Goal: Transaction & Acquisition: Purchase product/service

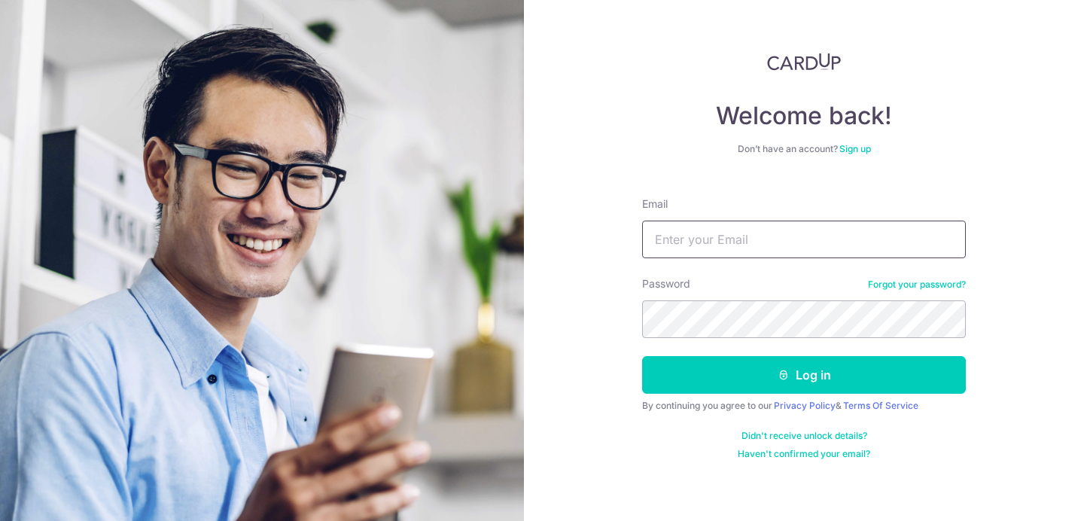
type input "victor6290@gmail.com"
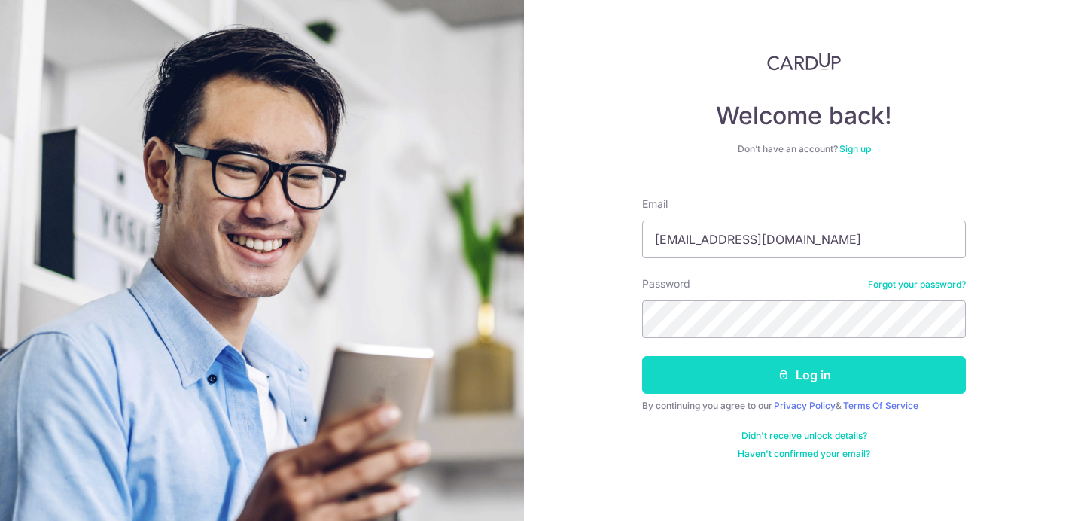
click at [758, 374] on button "Log in" at bounding box center [804, 375] width 324 height 38
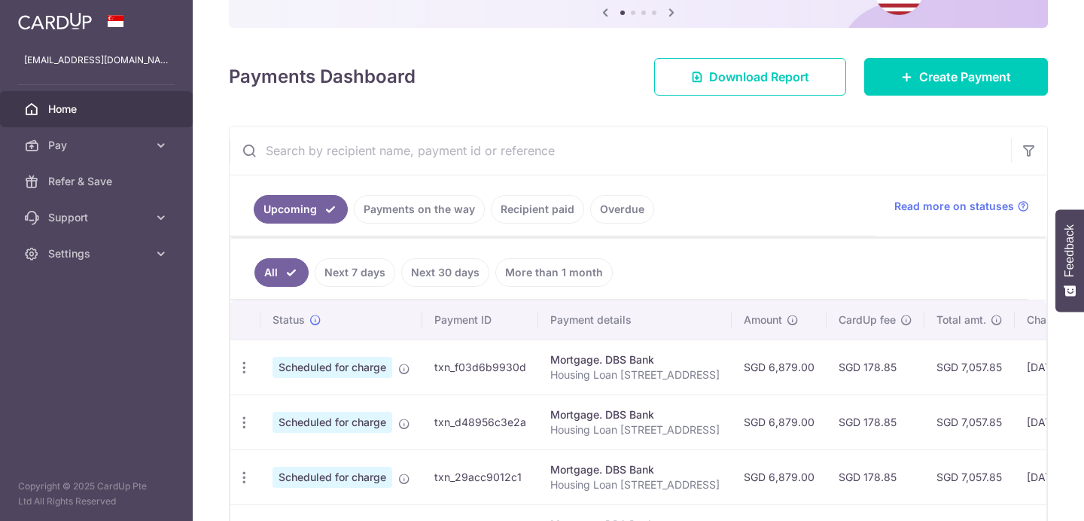
scroll to position [179, 0]
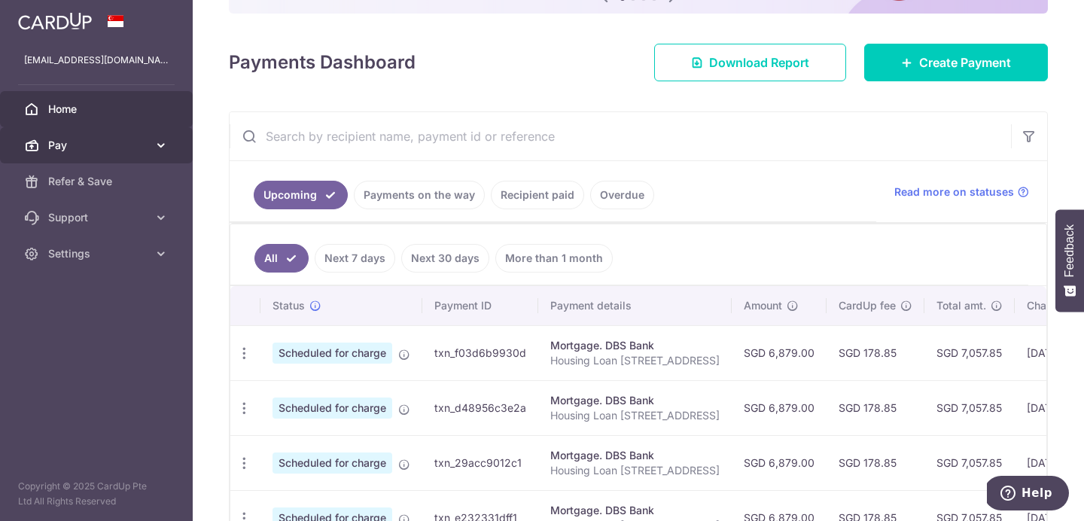
click at [145, 148] on span "Pay" at bounding box center [97, 145] width 99 height 15
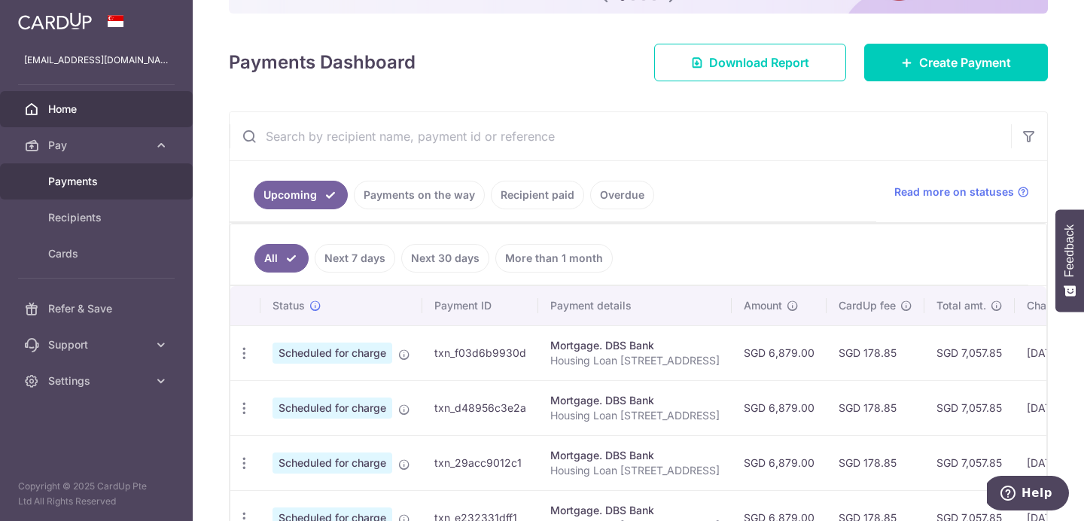
click at [102, 185] on span "Payments" at bounding box center [97, 181] width 99 height 15
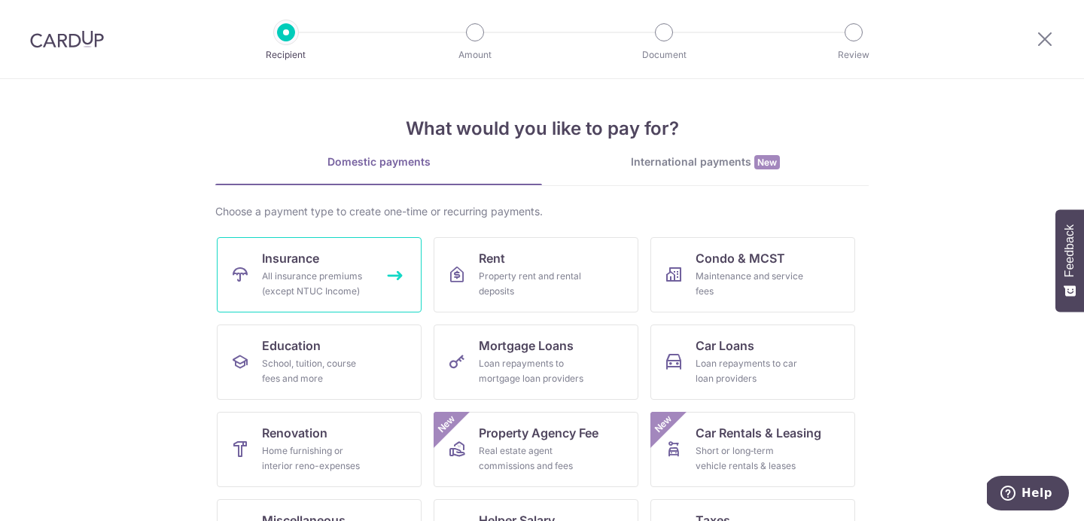
scroll to position [34, 0]
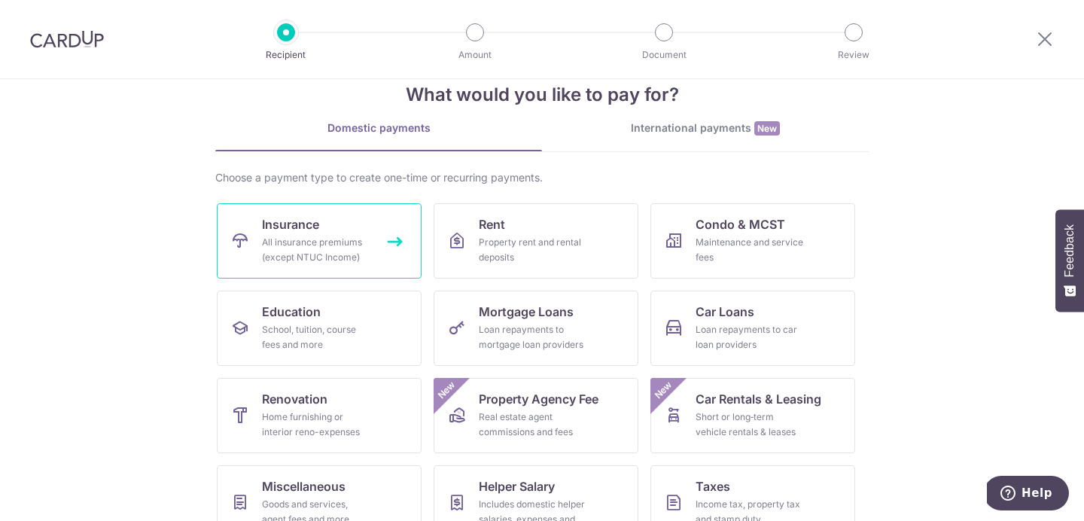
click at [321, 233] on link "Insurance All insurance premiums (except NTUC Income)" at bounding box center [319, 240] width 205 height 75
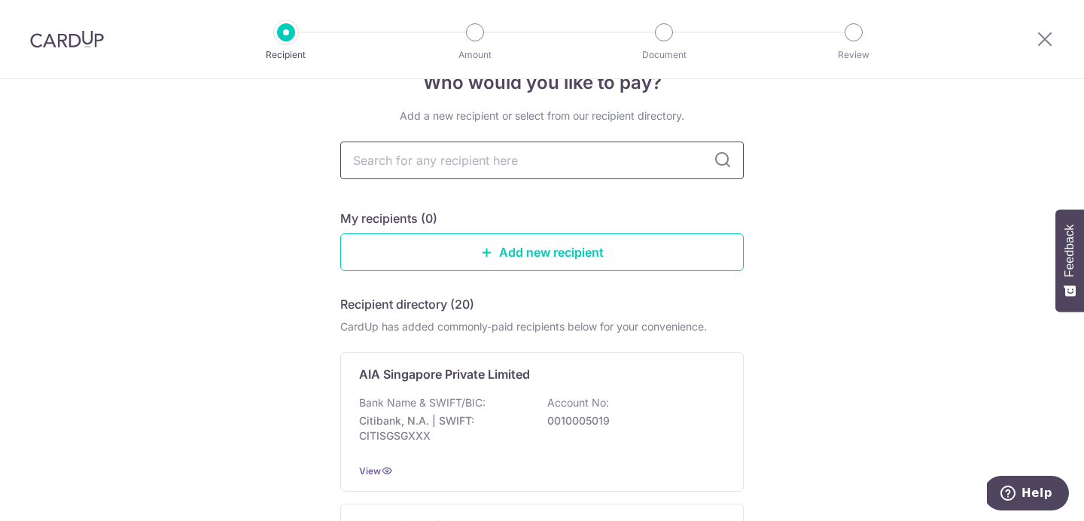
scroll to position [44, 0]
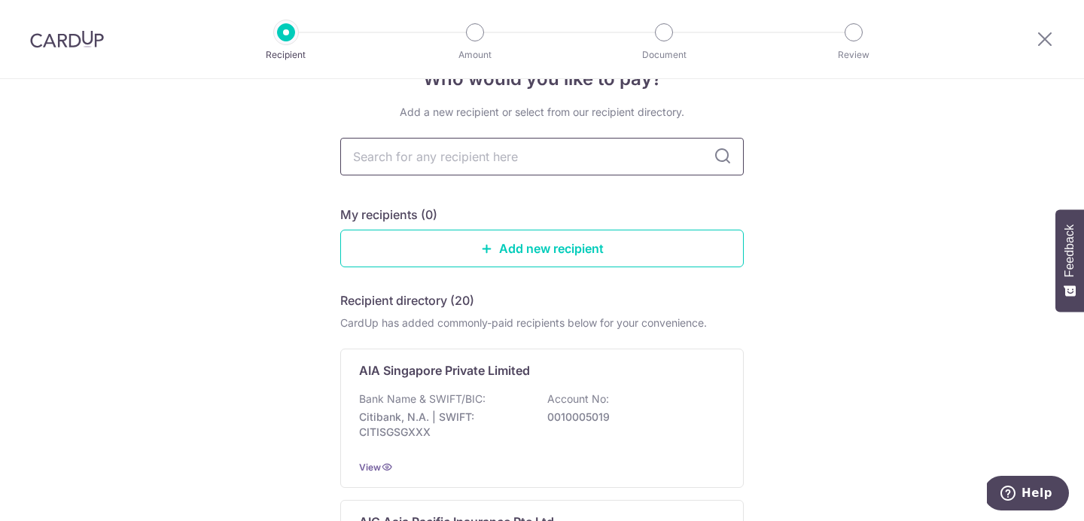
click at [637, 151] on input "text" at bounding box center [541, 157] width 403 height 38
type input "g"
type input "fw"
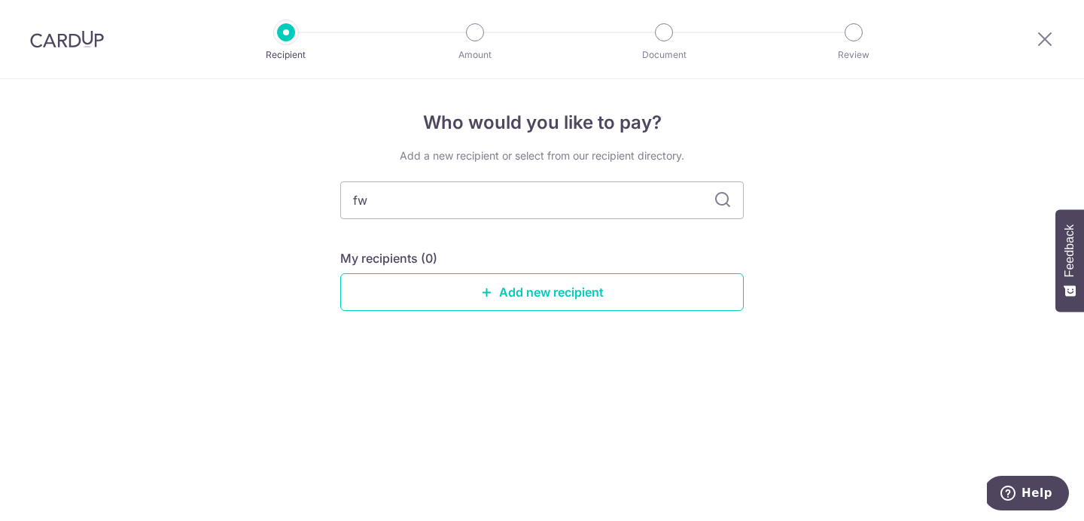
click at [677, 162] on div "Add a new recipient or select from our recipient directory." at bounding box center [541, 155] width 403 height 15
click at [659, 190] on input "fw" at bounding box center [541, 200] width 403 height 38
click at [652, 204] on input "fw" at bounding box center [541, 200] width 403 height 38
type input "fwd"
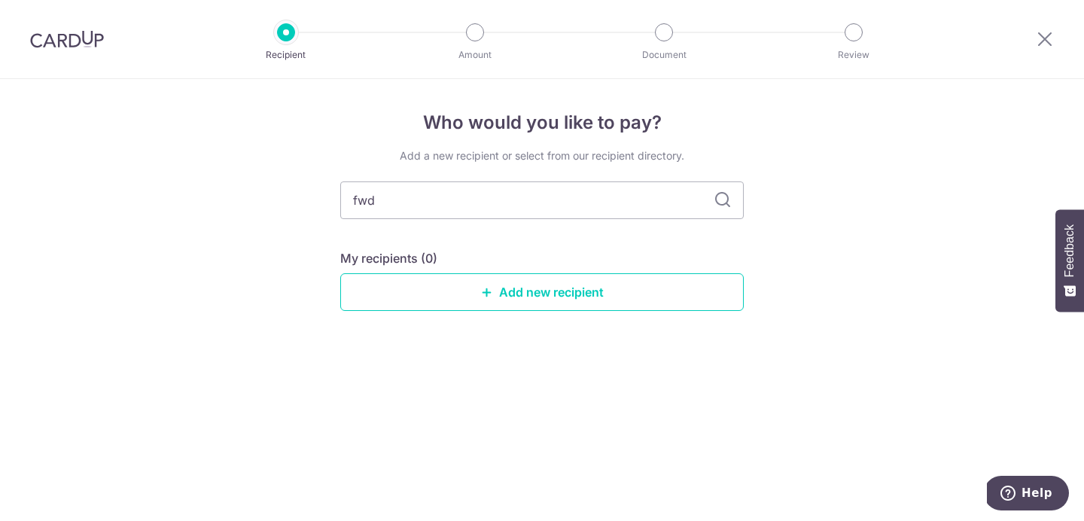
click at [722, 204] on icon at bounding box center [722, 200] width 18 height 18
click at [722, 201] on icon at bounding box center [722, 200] width 18 height 18
drag, startPoint x: 552, startPoint y: 205, endPoint x: 357, endPoint y: 205, distance: 194.2
click at [357, 205] on input "fwd" at bounding box center [541, 200] width 403 height 38
type input "f"
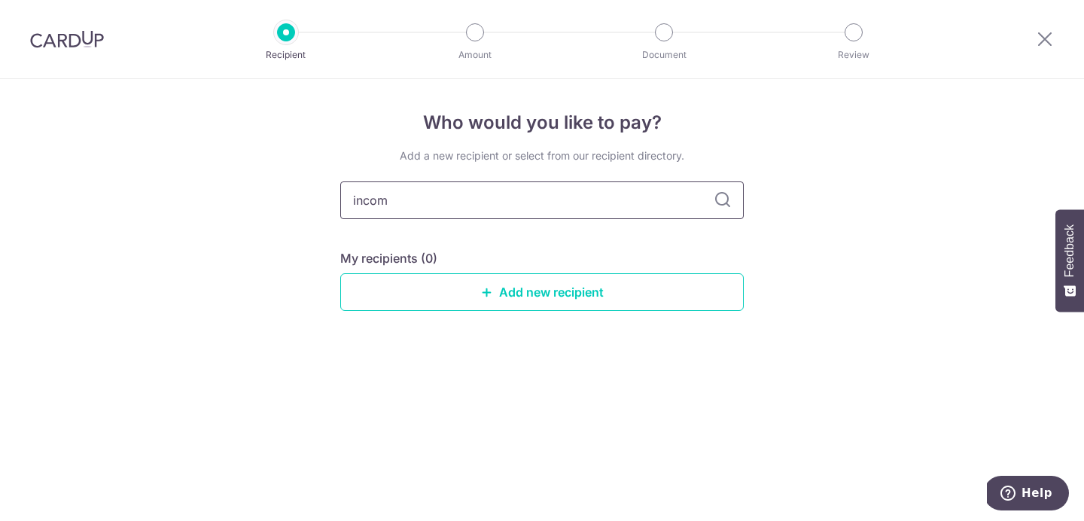
type input "income"
drag, startPoint x: 485, startPoint y: 203, endPoint x: 339, endPoint y: 200, distance: 145.3
click at [340, 200] on input "income" at bounding box center [541, 200] width 403 height 38
click at [628, 373] on div "Who would you like to pay? Add a new recipient or select from our recipient dir…" at bounding box center [542, 300] width 1084 height 442
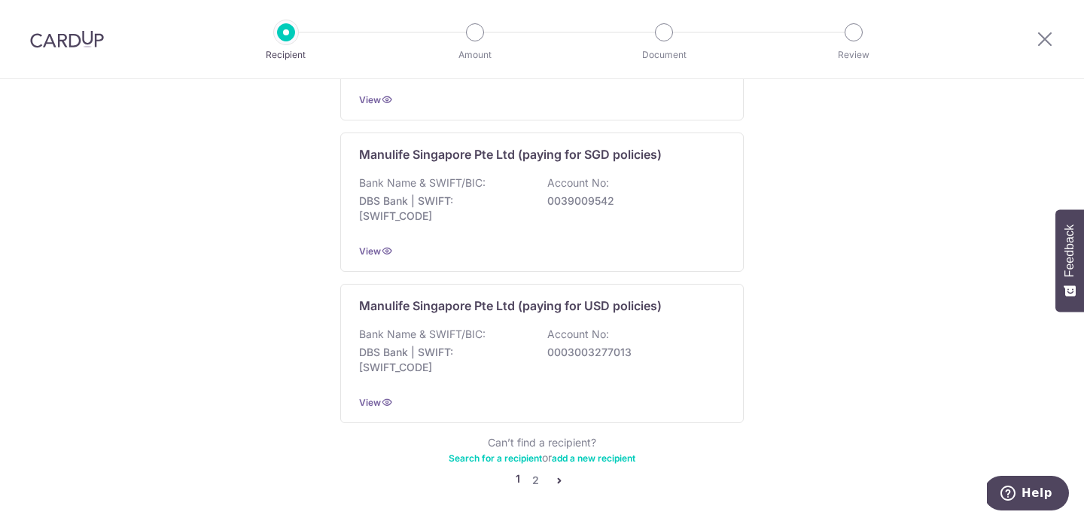
scroll to position [1535, 0]
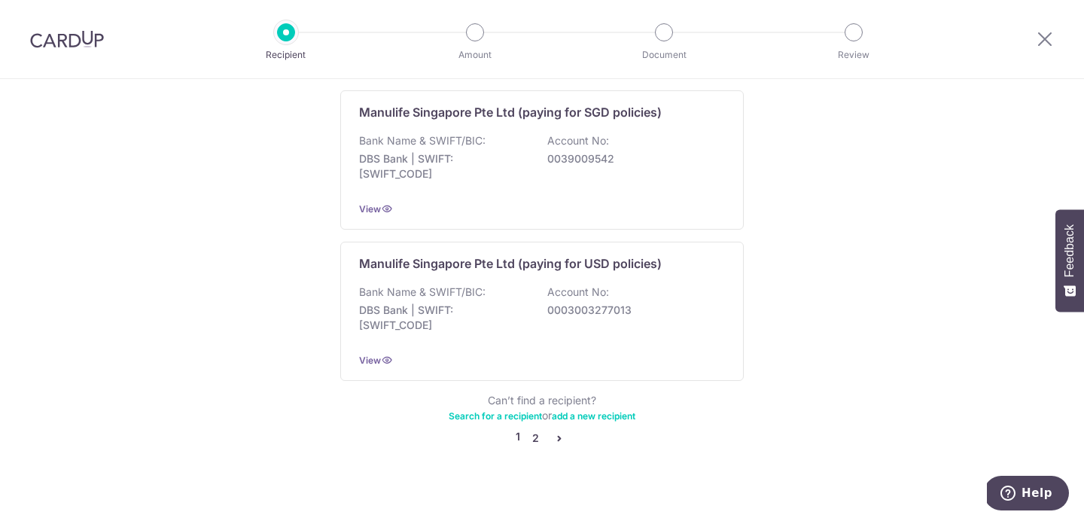
click at [540, 429] on link "2" at bounding box center [535, 438] width 18 height 18
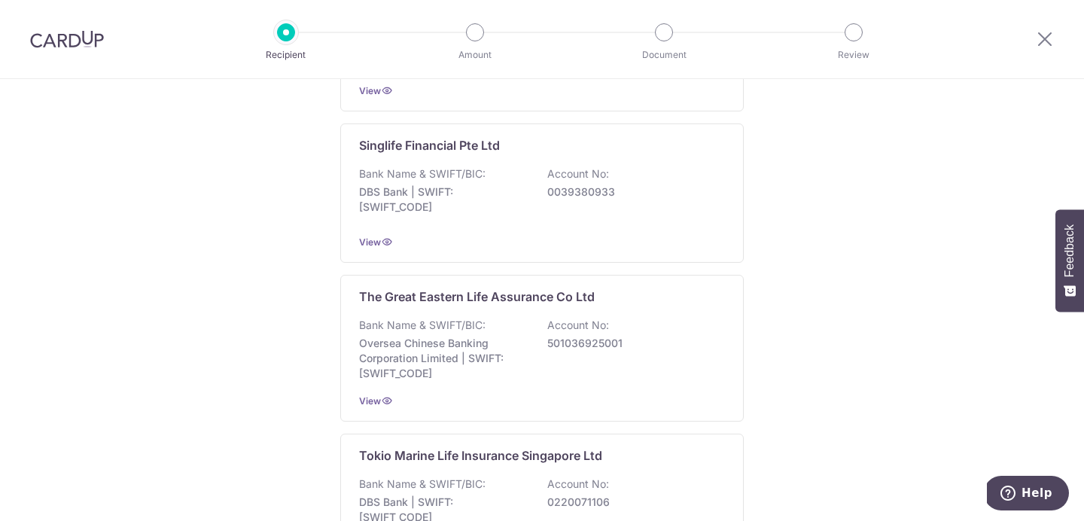
scroll to position [1542, 0]
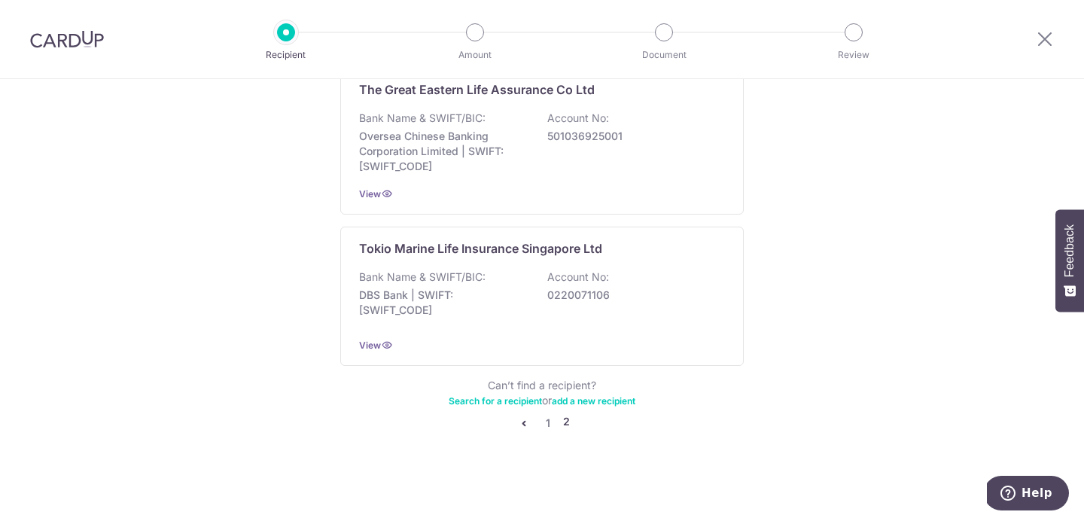
click at [525, 421] on icon "pager" at bounding box center [524, 423] width 12 height 12
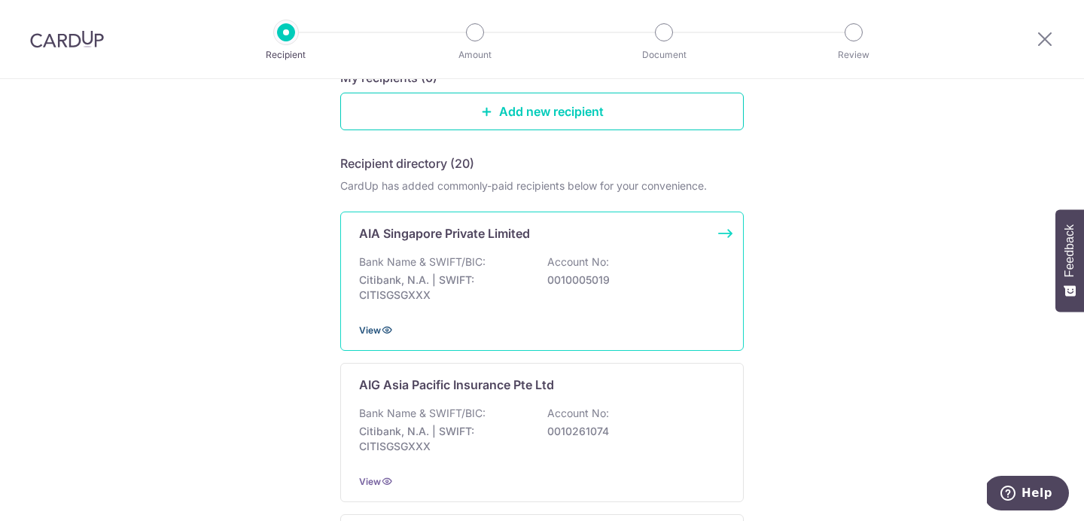
scroll to position [198, 0]
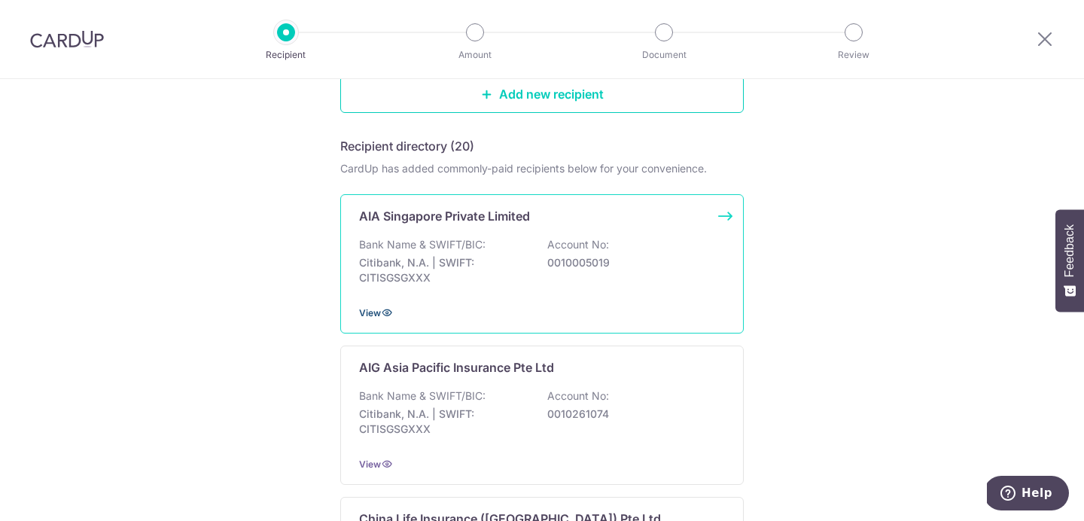
click at [380, 309] on span "View" at bounding box center [370, 312] width 22 height 11
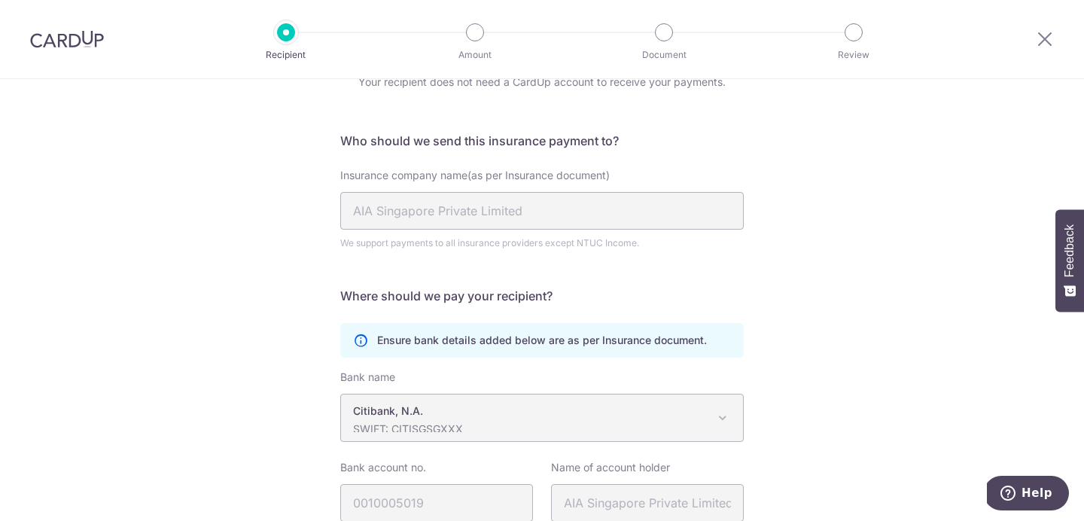
scroll to position [177, 0]
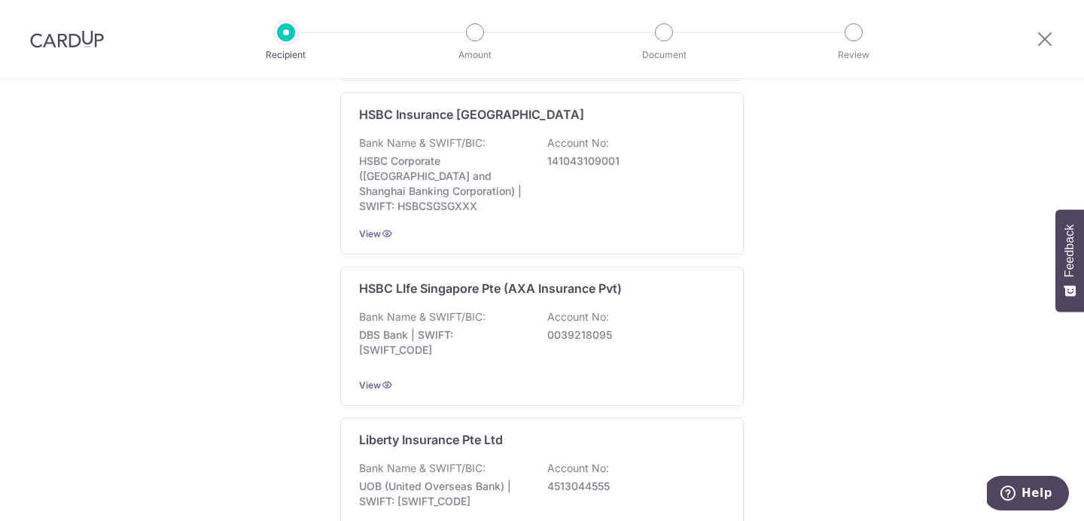
scroll to position [1128, 0]
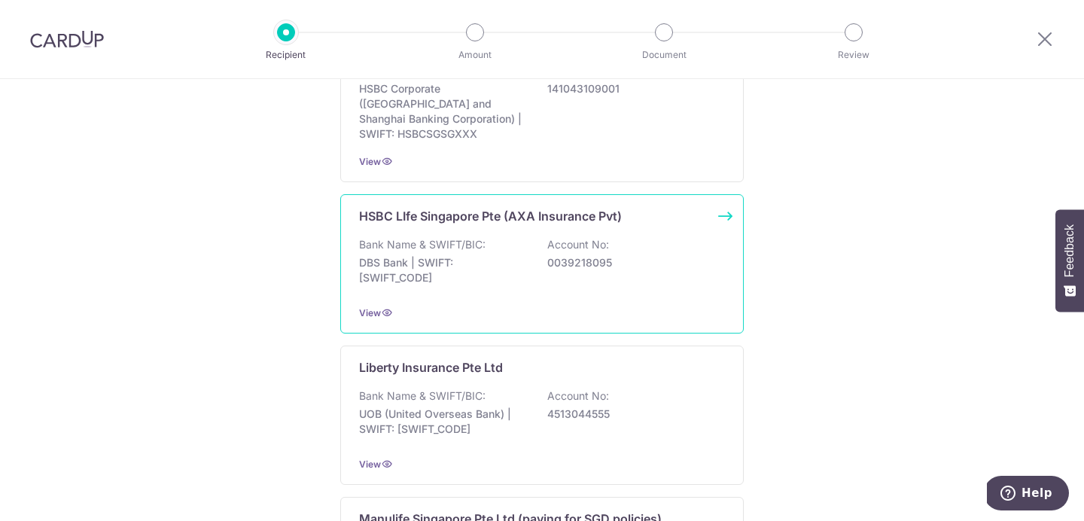
click at [503, 257] on p "DBS Bank | SWIFT: [SWIFT_CODE]" at bounding box center [443, 270] width 169 height 30
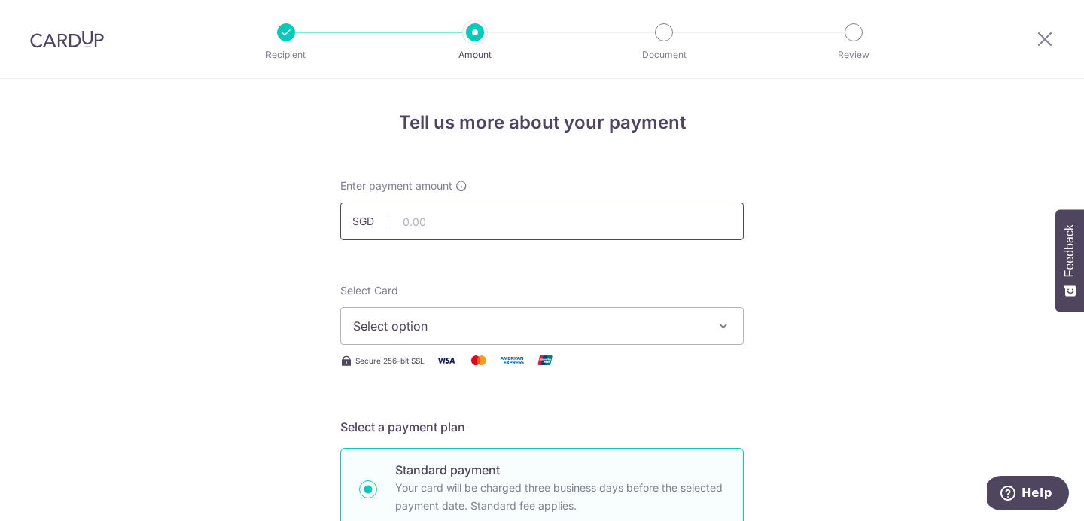
click at [470, 227] on input "text" at bounding box center [541, 221] width 403 height 38
type input "400.00"
click at [574, 315] on button "Select option" at bounding box center [541, 326] width 403 height 38
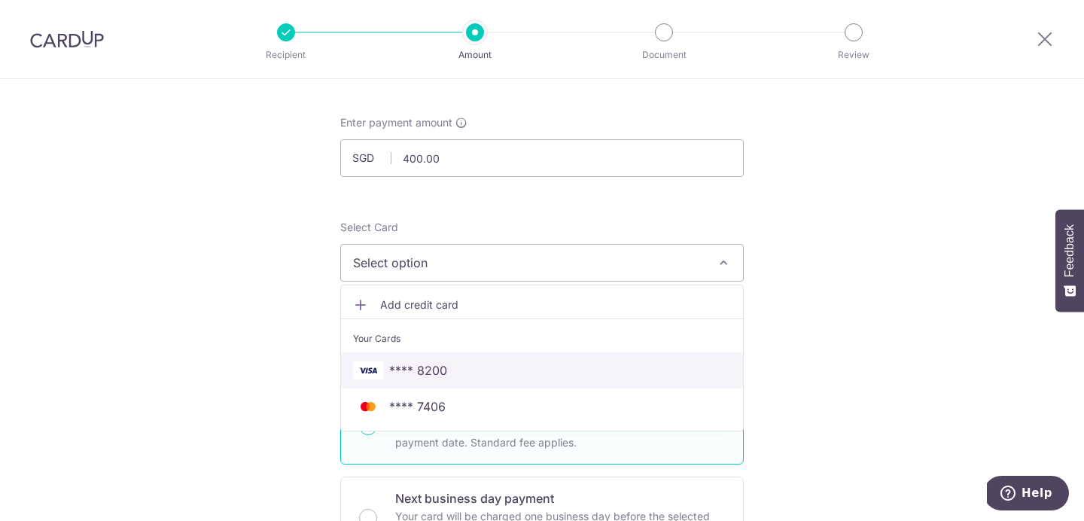
scroll to position [64, 0]
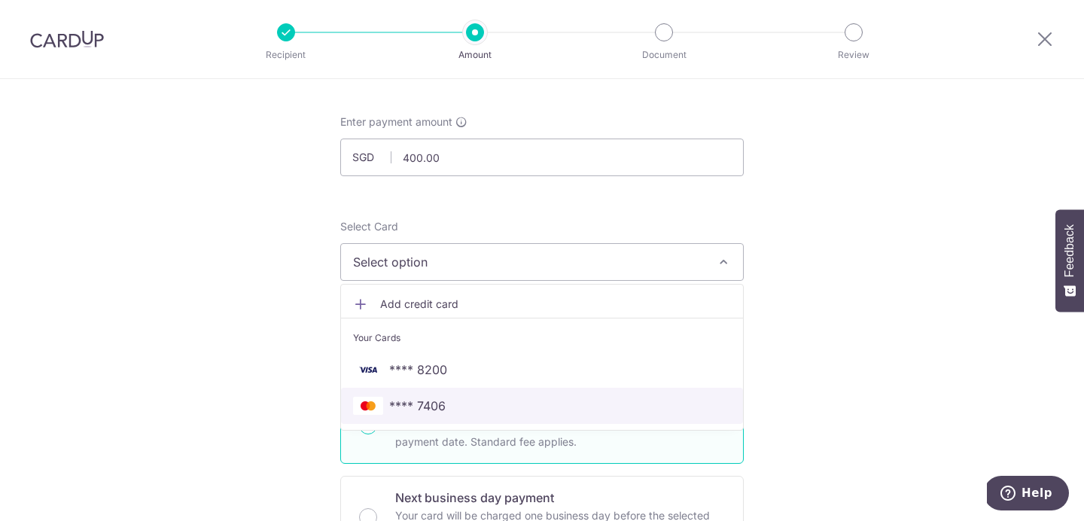
click at [456, 404] on span "**** 7406" at bounding box center [542, 406] width 378 height 18
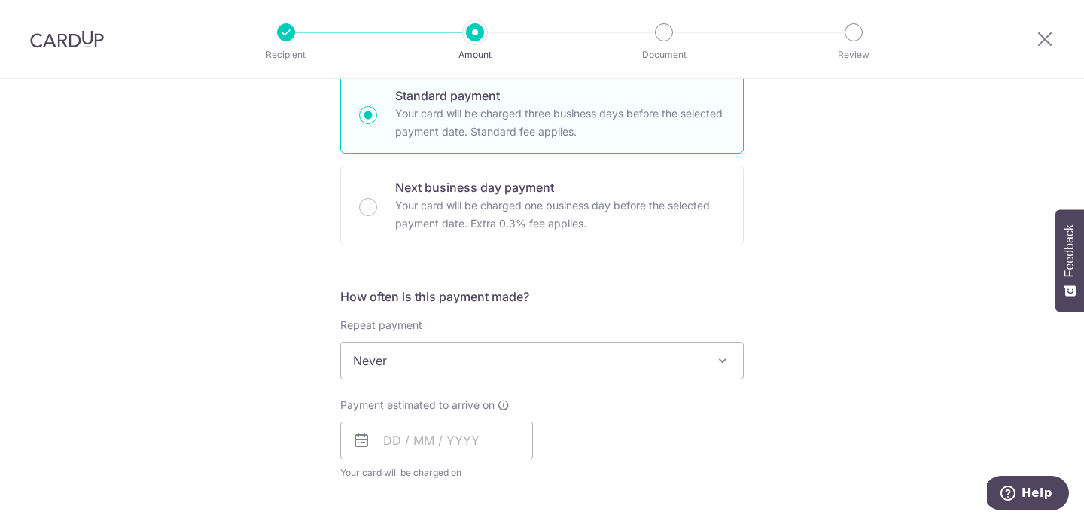
scroll to position [414, 0]
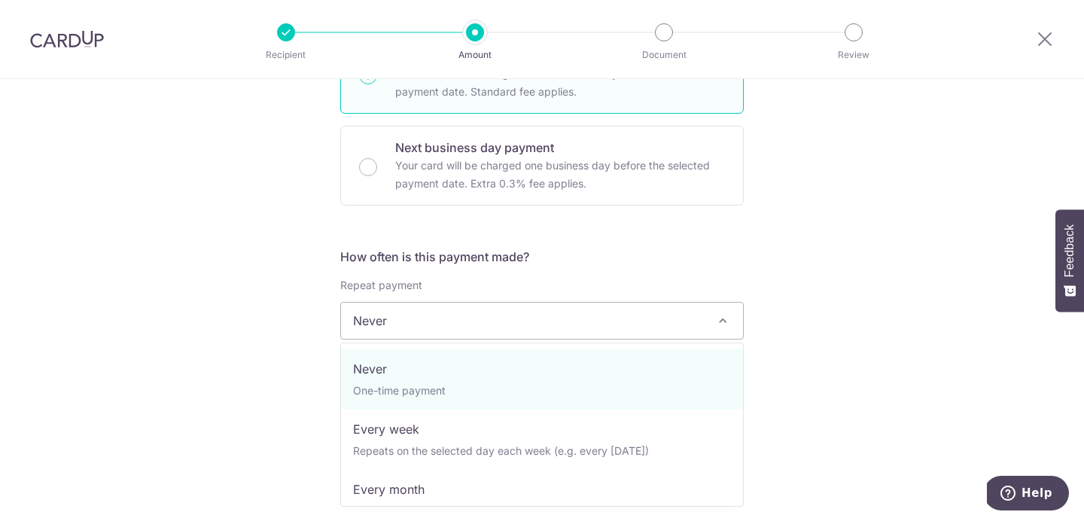
click at [431, 321] on span "Never" at bounding box center [542, 321] width 402 height 36
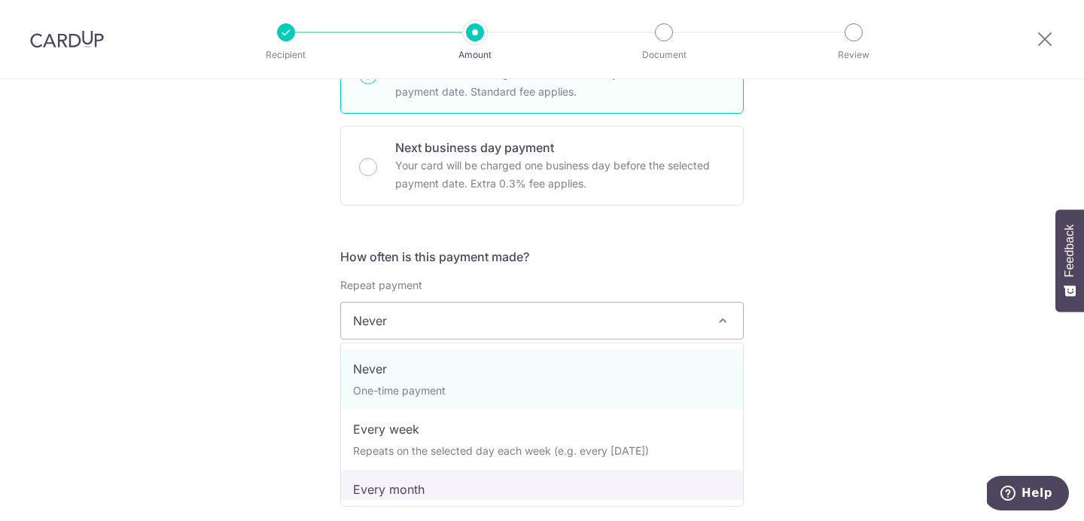
select select "3"
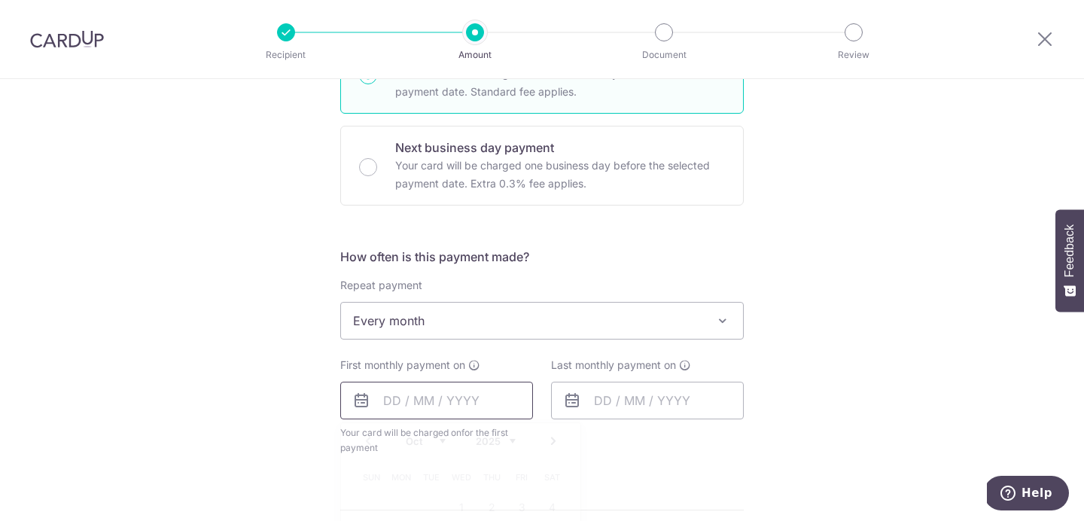
click at [395, 404] on input "text" at bounding box center [436, 401] width 193 height 38
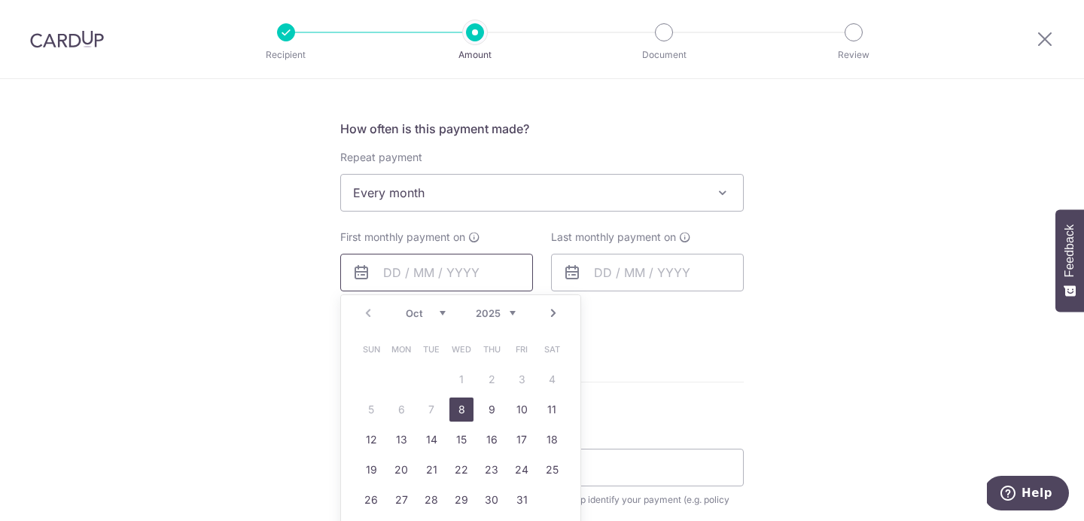
scroll to position [599, 0]
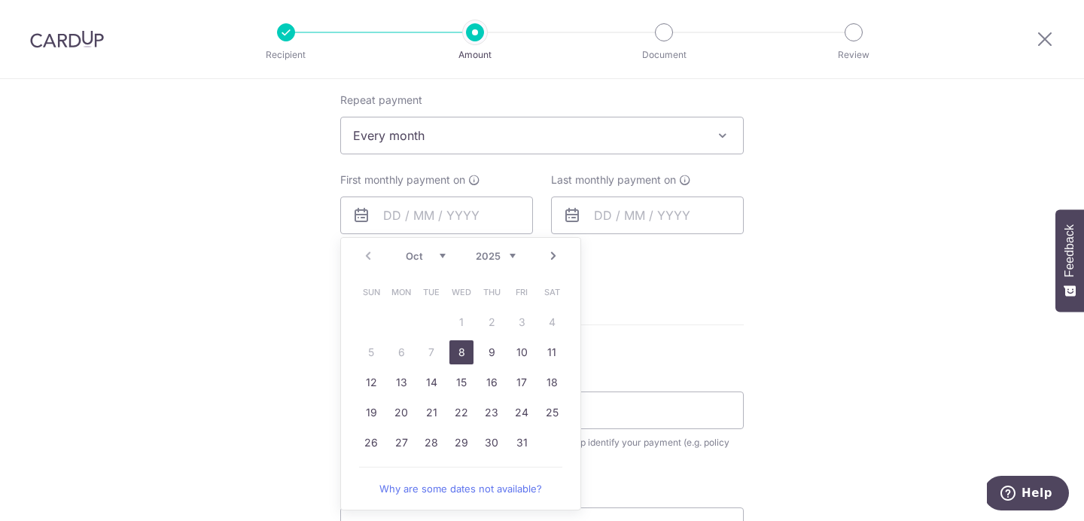
click at [461, 348] on link "8" at bounding box center [461, 352] width 24 height 24
type input "08/10/2025"
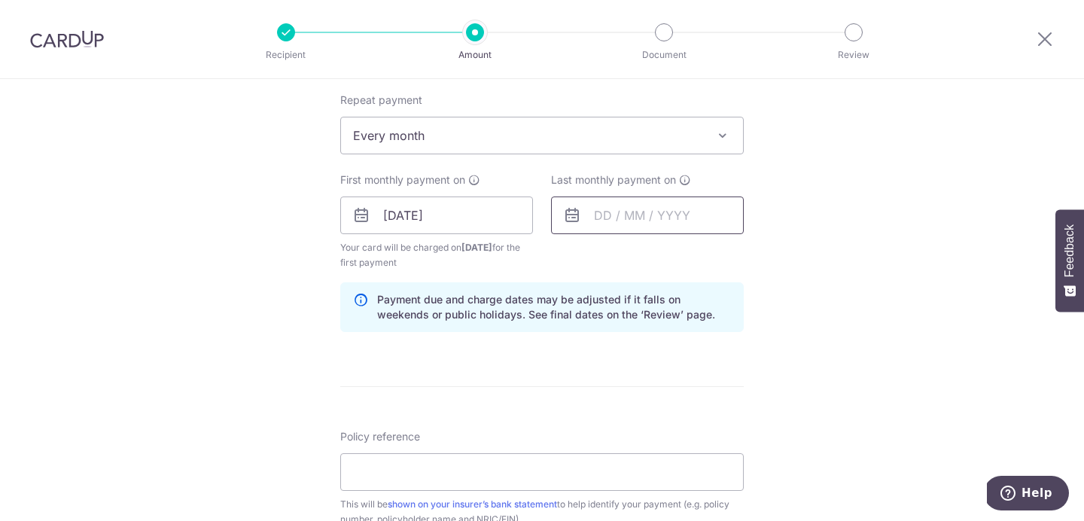
click at [606, 215] on input "text" at bounding box center [647, 215] width 193 height 38
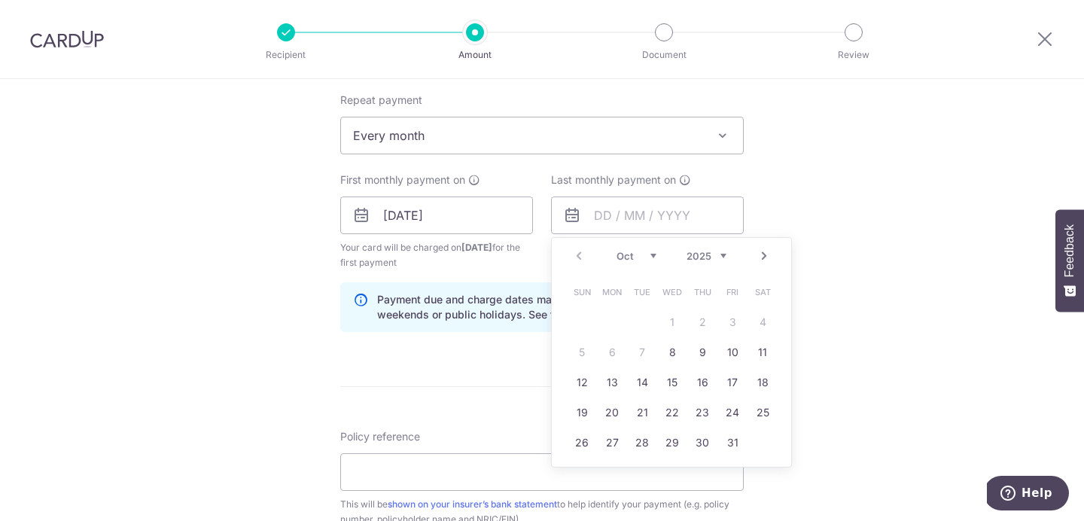
click at [724, 254] on select "2025 2026 2027 2028 2029 2030 2031 2032 2033 2034 2035" at bounding box center [706, 256] width 40 height 12
click at [711, 252] on select "2025 2026 2027 2028 2029 2030 2031 2032 2033 2034 2035" at bounding box center [706, 256] width 40 height 12
click at [648, 350] on link "8" at bounding box center [642, 352] width 24 height 24
type input "08/10/2030"
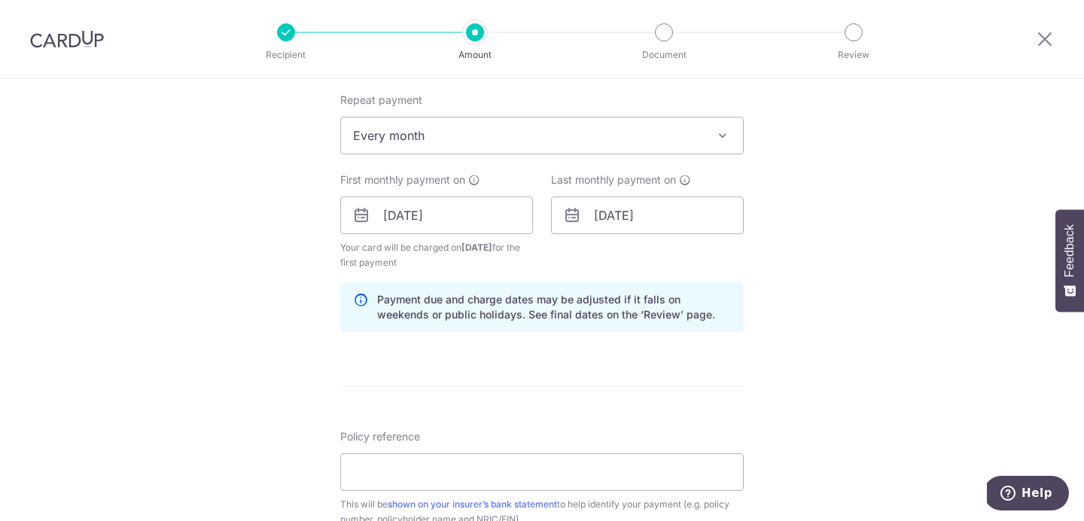
click at [628, 408] on form "Enter payment amount SGD 400.00 400.00 Select Card **** 7406 Add credit card Yo…" at bounding box center [541, 213] width 403 height 1268
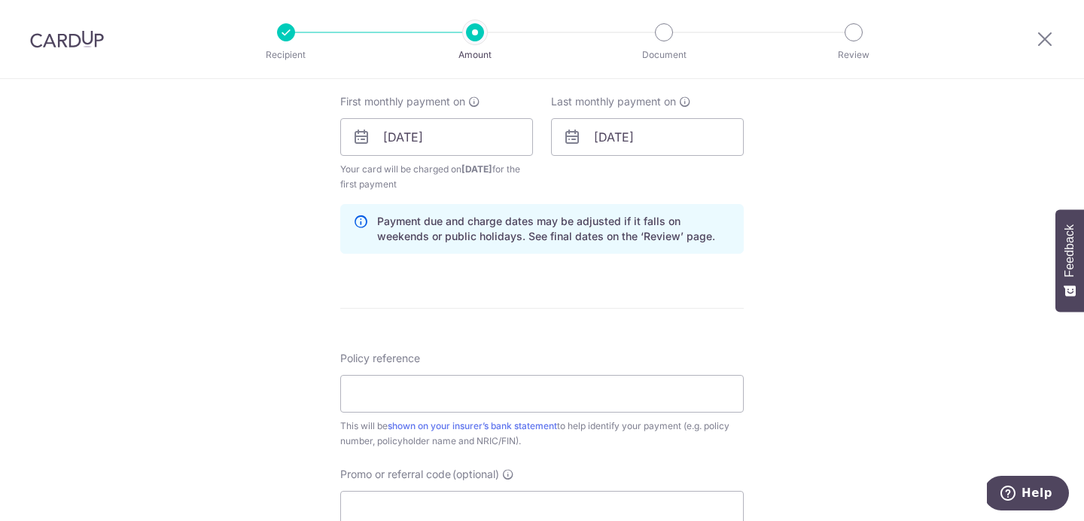
scroll to position [738, 0]
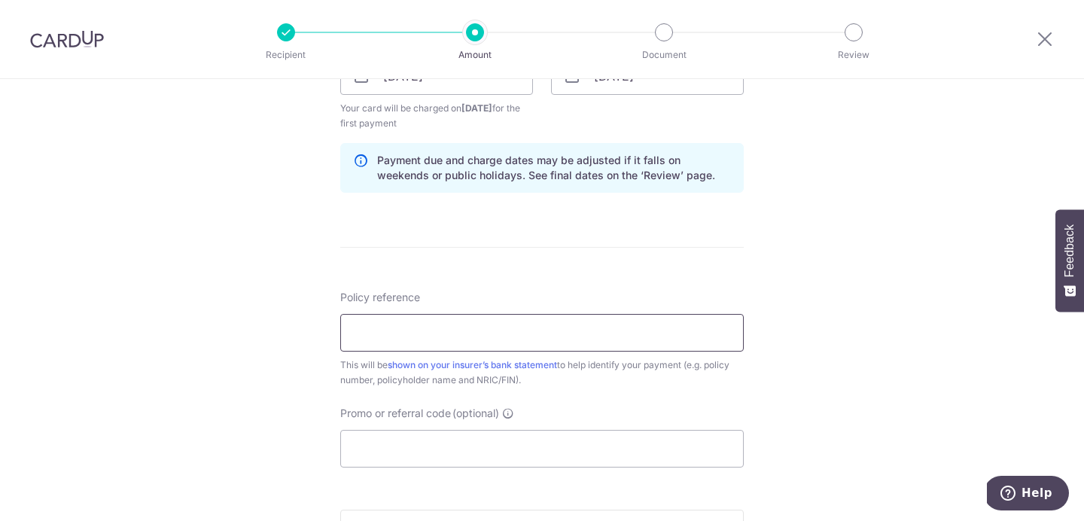
click at [486, 336] on input "Policy reference" at bounding box center [541, 333] width 403 height 38
click at [726, 400] on div "Policy reference This will be shown on your insurer’s bank statement to help id…" at bounding box center [541, 379] width 403 height 178
click at [614, 339] on input "Policy reference" at bounding box center [541, 333] width 403 height 38
click at [662, 418] on div "Promo or referral code (optional) The discounted fee will be shown on the revie…" at bounding box center [541, 437] width 403 height 62
click at [383, 331] on input "502-1437495" at bounding box center [541, 333] width 403 height 38
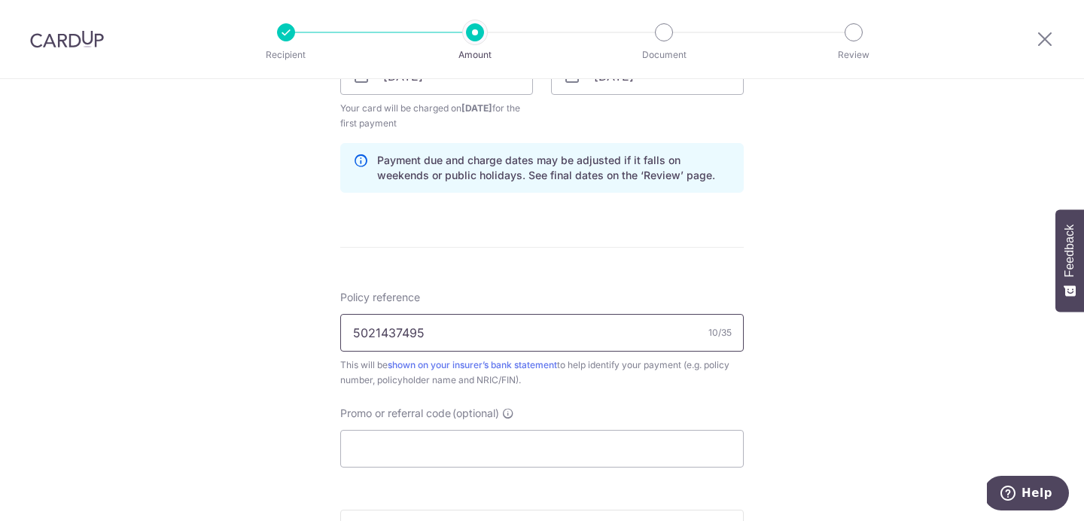
type input "5021437495"
click at [549, 410] on div "Promo or referral code (optional) The discounted fee will be shown on the revie…" at bounding box center [541, 437] width 403 height 62
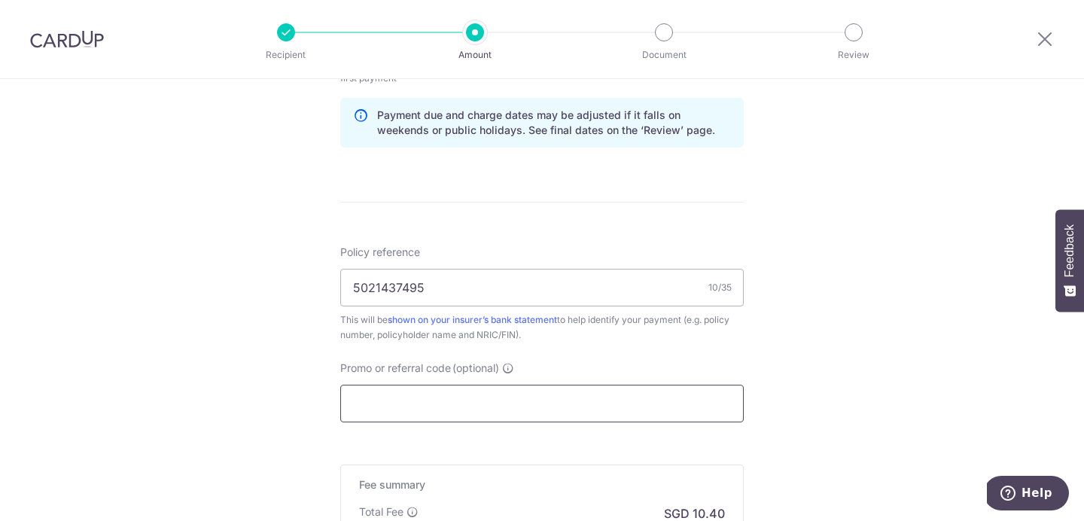
click at [522, 406] on input "Promo or referral code (optional)" at bounding box center [541, 404] width 403 height 38
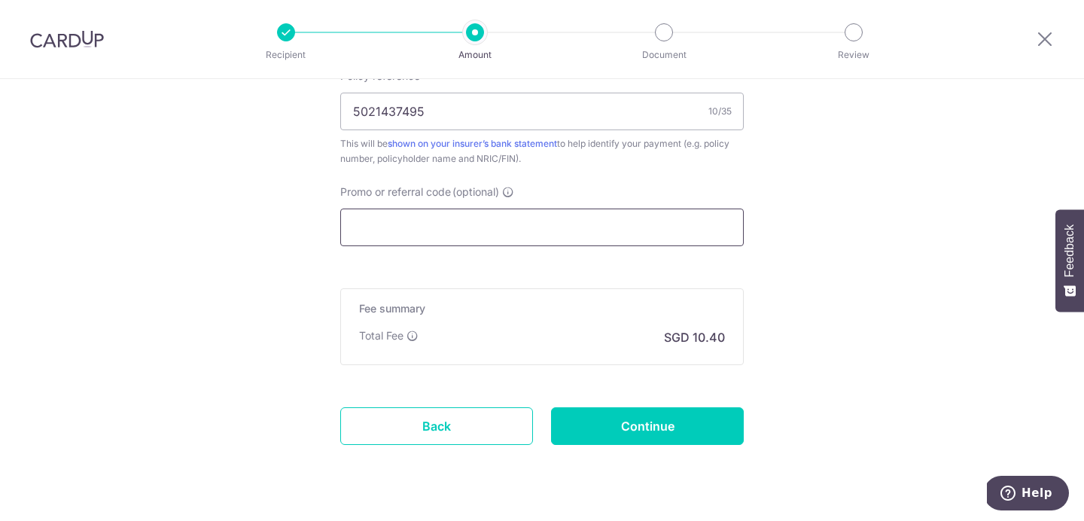
scroll to position [978, 0]
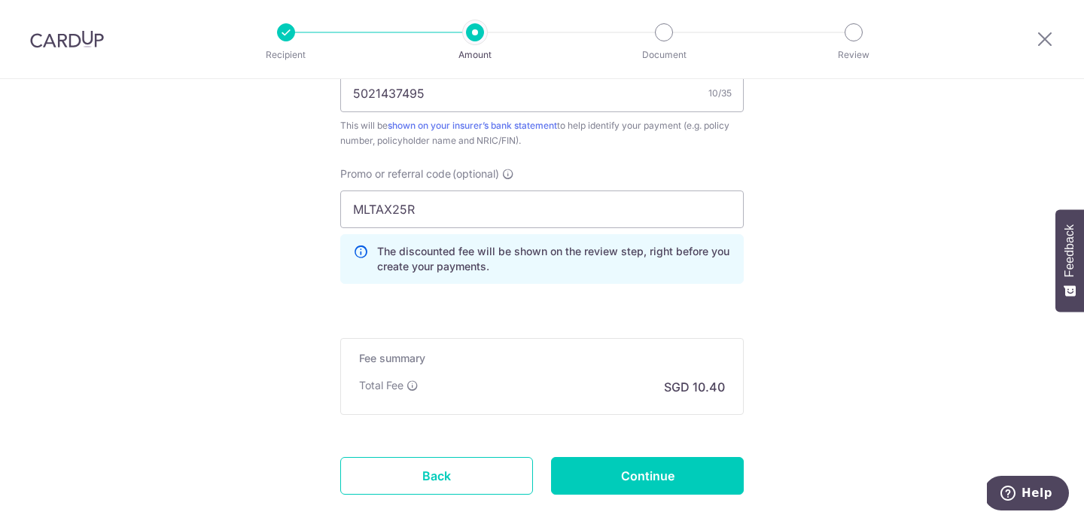
click at [494, 199] on input "MLTAX25R" at bounding box center [541, 209] width 403 height 38
click at [479, 216] on input "MLTAX25R" at bounding box center [541, 209] width 403 height 38
type input "MLTAX25"
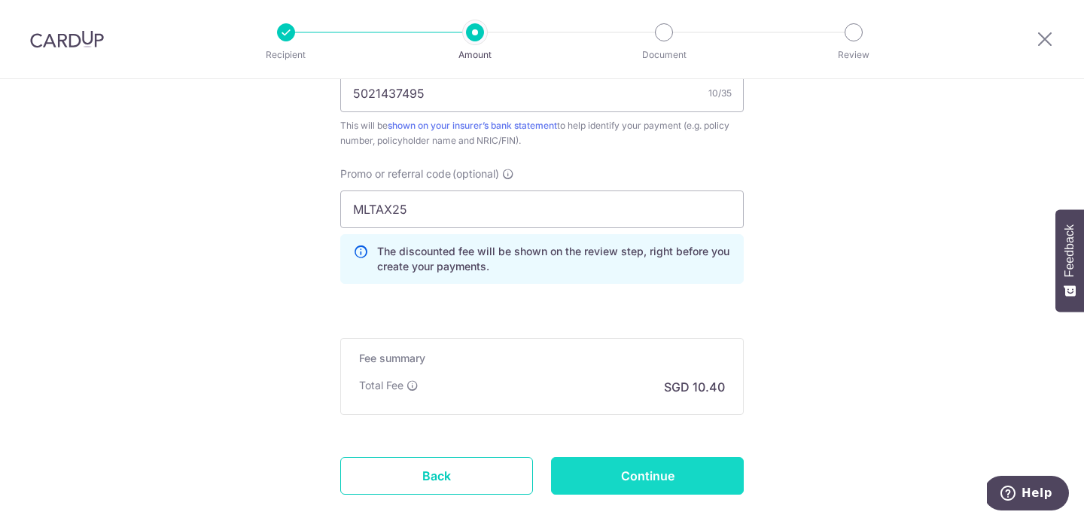
click at [623, 485] on input "Continue" at bounding box center [647, 476] width 193 height 38
